Goal: Information Seeking & Learning: Learn about a topic

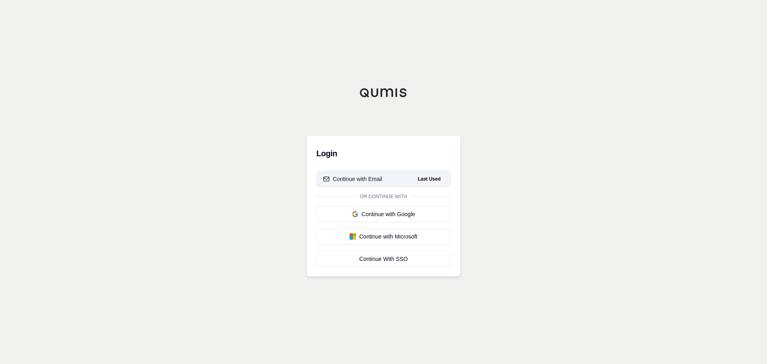
click at [380, 177] on div "Continue with Email" at bounding box center [352, 179] width 59 height 8
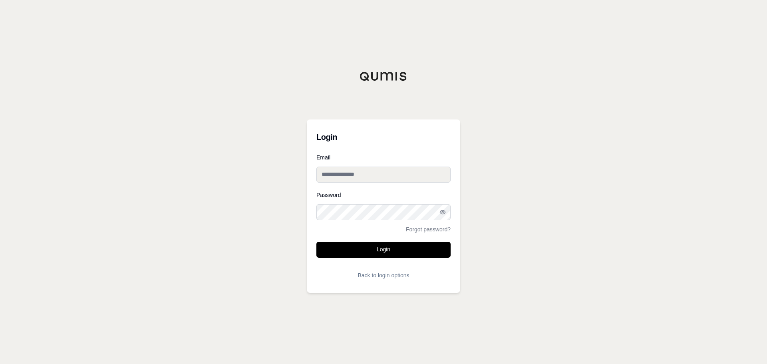
type input "**********"
click at [379, 177] on input "**********" at bounding box center [383, 175] width 134 height 16
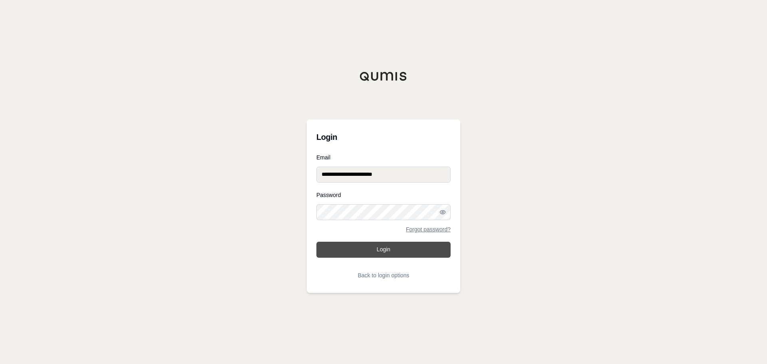
click at [381, 249] on button "Login" at bounding box center [383, 250] width 134 height 16
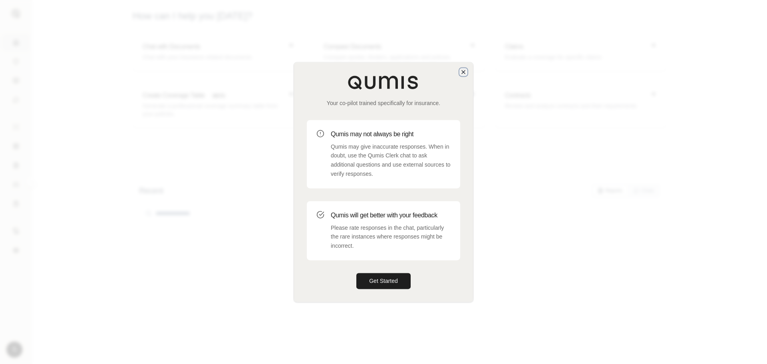
click at [463, 74] on icon "button" at bounding box center [463, 72] width 6 height 6
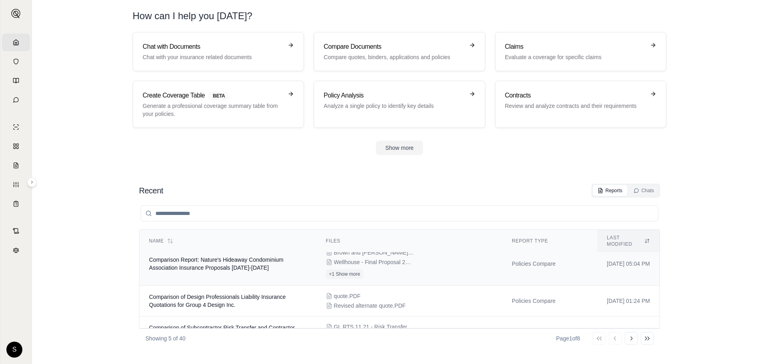
scroll to position [40, 0]
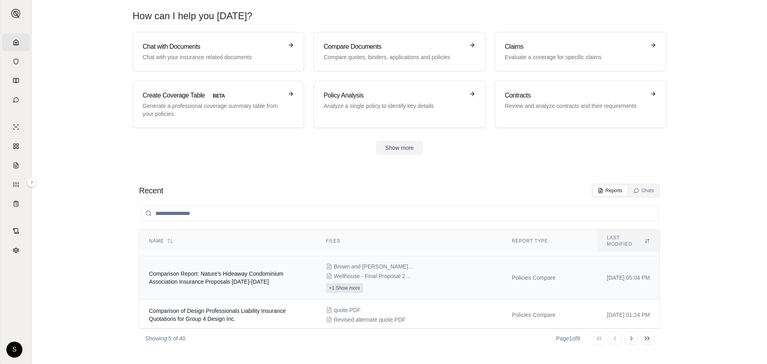
click at [339, 283] on button "+1 Show more" at bounding box center [345, 288] width 38 height 10
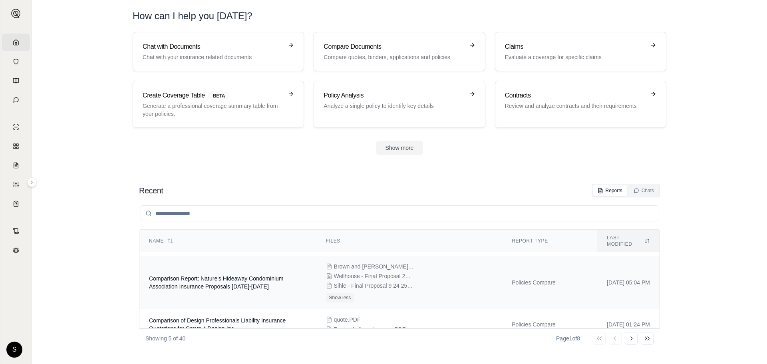
click at [367, 272] on span "Wellhouse - Final Proposal 25-26 Natures Hideaway Proposal -Lower Property Prem…" at bounding box center [374, 276] width 80 height 8
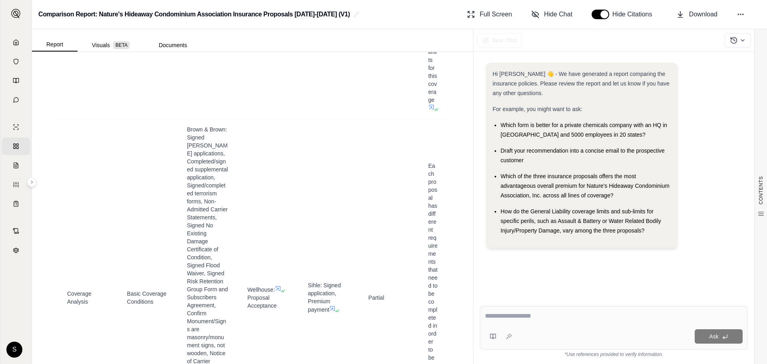
scroll to position [4513, 0]
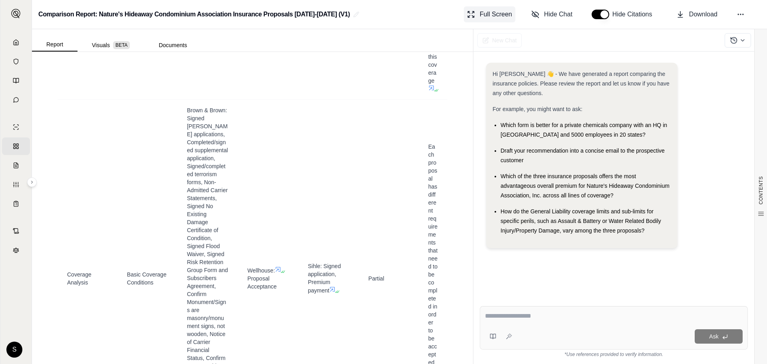
click at [470, 16] on icon at bounding box center [469, 17] width 2 height 2
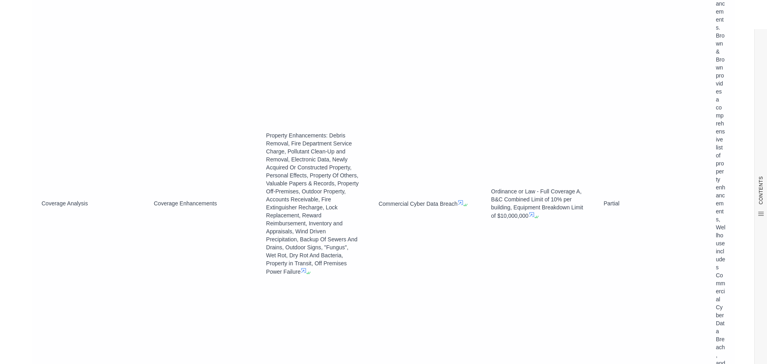
scroll to position [2836, 0]
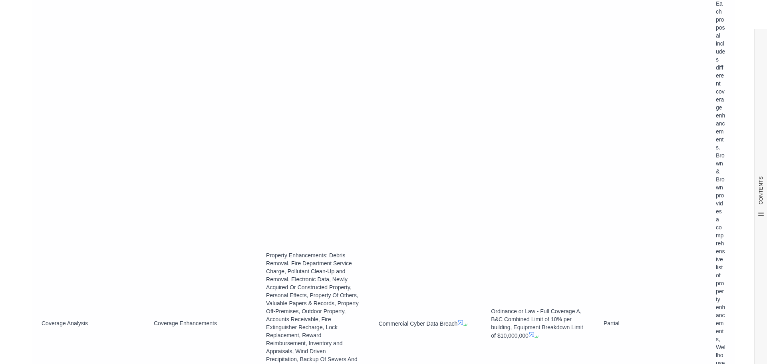
click at [716, 149] on span "Each proposal includes different coverage enhancements. Brown & Brown provides …" at bounding box center [721, 322] width 10 height 645
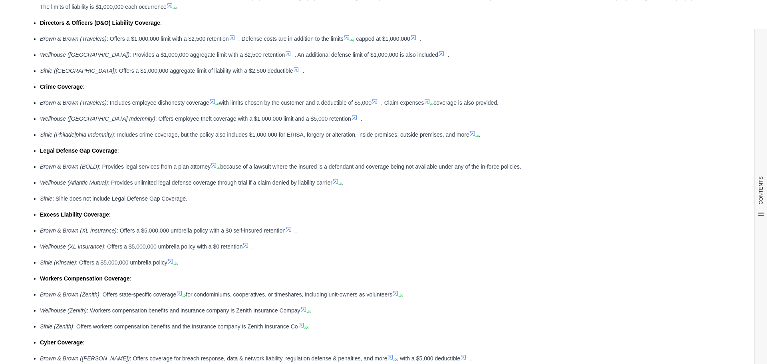
scroll to position [0, 0]
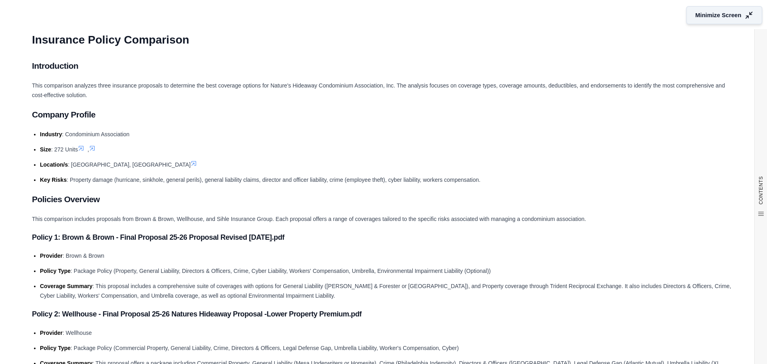
click at [738, 18] on button "Minimize Screen" at bounding box center [724, 15] width 76 height 18
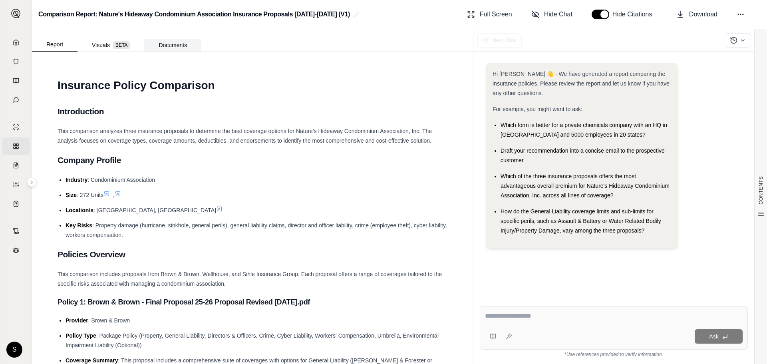
click at [174, 46] on button "Documents" at bounding box center [172, 45] width 57 height 13
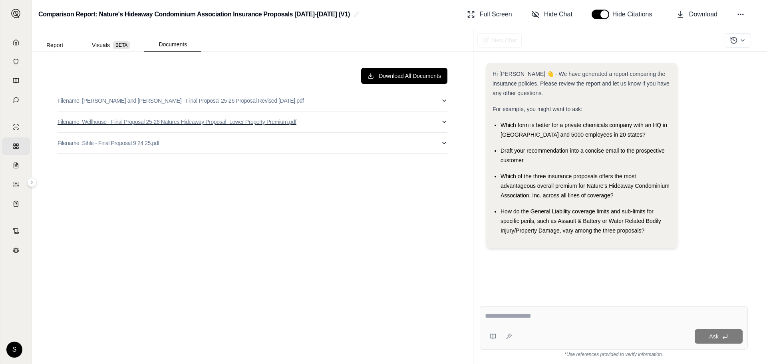
click at [444, 123] on icon "button" at bounding box center [444, 122] width 6 height 6
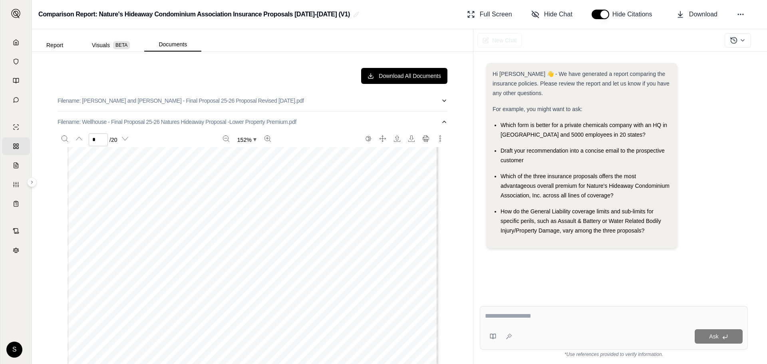
scroll to position [639, 0]
type input "*"
click at [441, 100] on icon "button" at bounding box center [444, 100] width 6 height 6
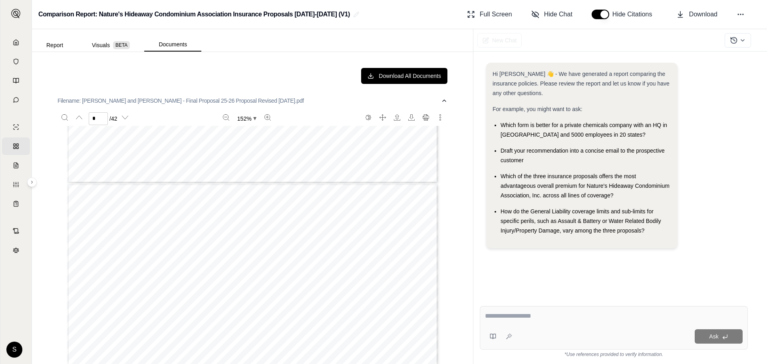
type input "*"
